Goal: Transaction & Acquisition: Purchase product/service

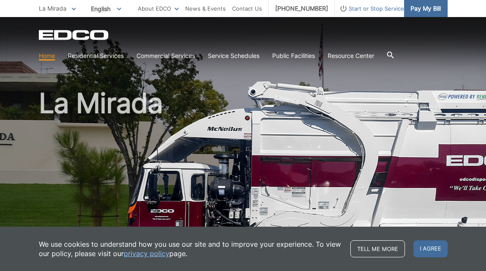
click at [424, 13] on span "Pay My Bill" at bounding box center [425, 8] width 30 height 9
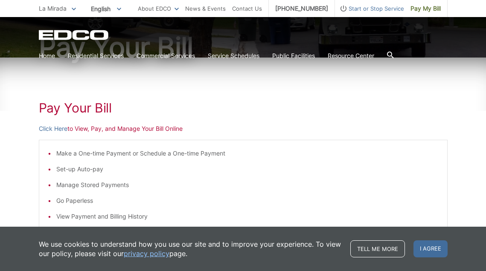
scroll to position [93, 0]
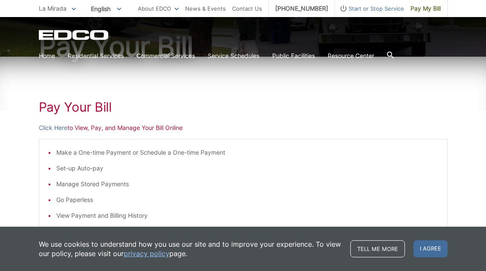
click at [159, 128] on p "Click Here to View, Pay, and Manage Your Bill Online" at bounding box center [243, 127] width 409 height 9
click at [55, 130] on link "Click Here" at bounding box center [53, 127] width 29 height 9
